Goal: Find specific page/section: Find specific page/section

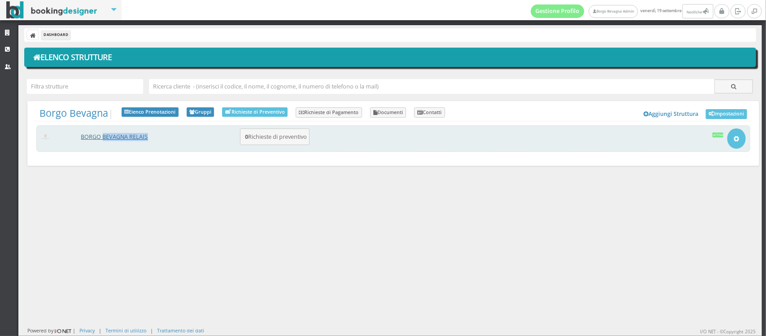
drag, startPoint x: 104, startPoint y: 142, endPoint x: 101, endPoint y: 133, distance: 8.9
click at [101, 133] on div "BORGO BEVAGNA RELAIS 0 Richieste di preventivo Apri Setup e Impostazioni Attiva" at bounding box center [393, 138] width 714 height 26
click at [101, 133] on link "BORGO BEVAGNA RELAIS" at bounding box center [114, 137] width 67 height 8
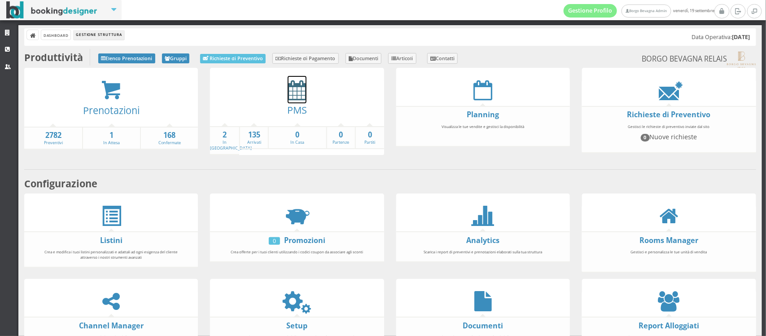
click at [290, 89] on icon at bounding box center [297, 90] width 19 height 20
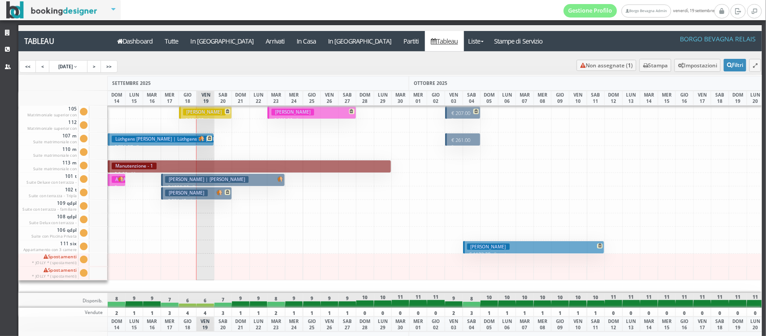
click at [461, 110] on p "€ 207.00 2 notti" at bounding box center [463, 117] width 29 height 14
